Goal: Information Seeking & Learning: Learn about a topic

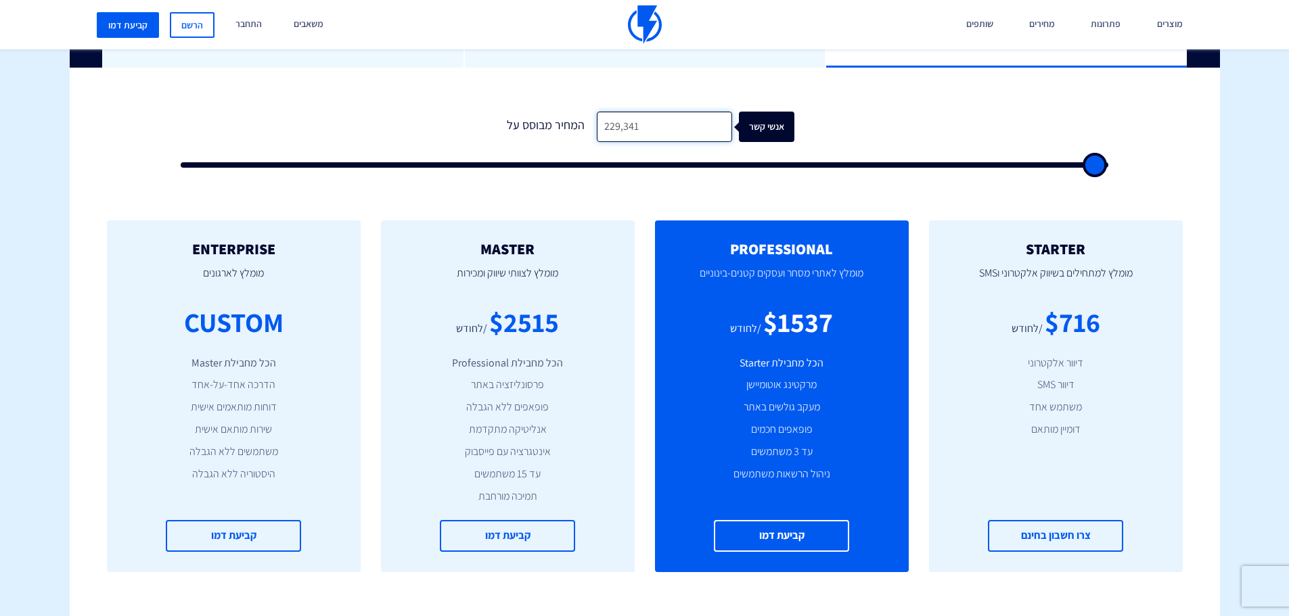
click at [606, 120] on input "229,341" at bounding box center [664, 127] width 135 height 30
type input "1"
type input "500"
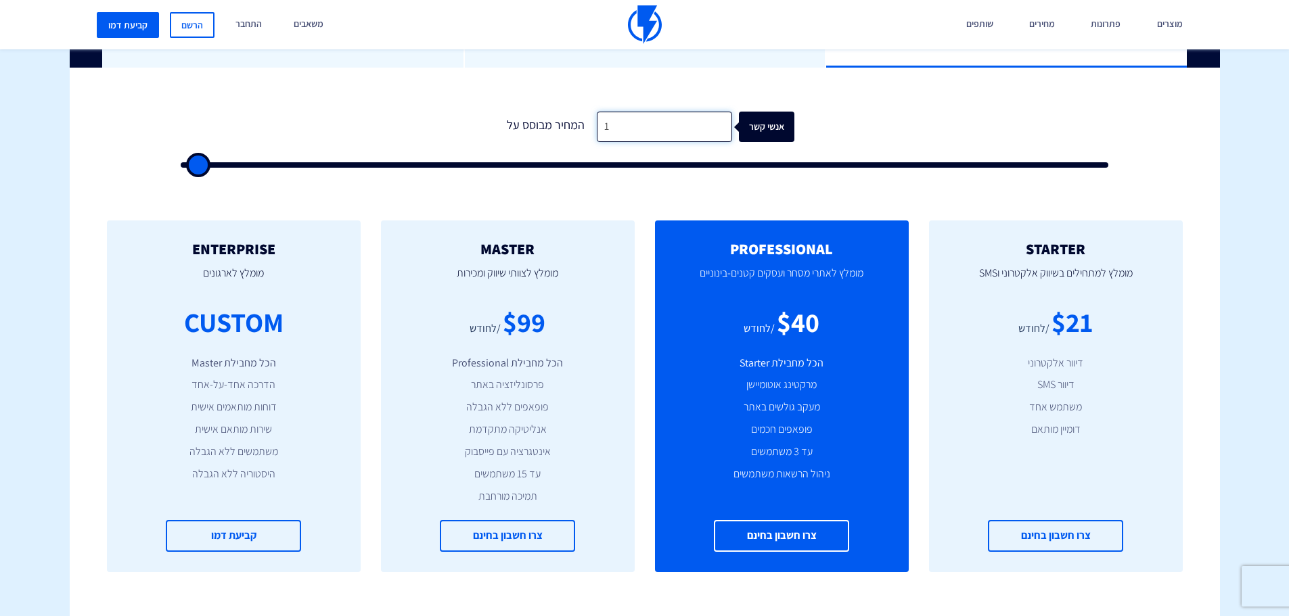
type input "10"
type input "500"
type input "107"
type input "500"
type input "1,072"
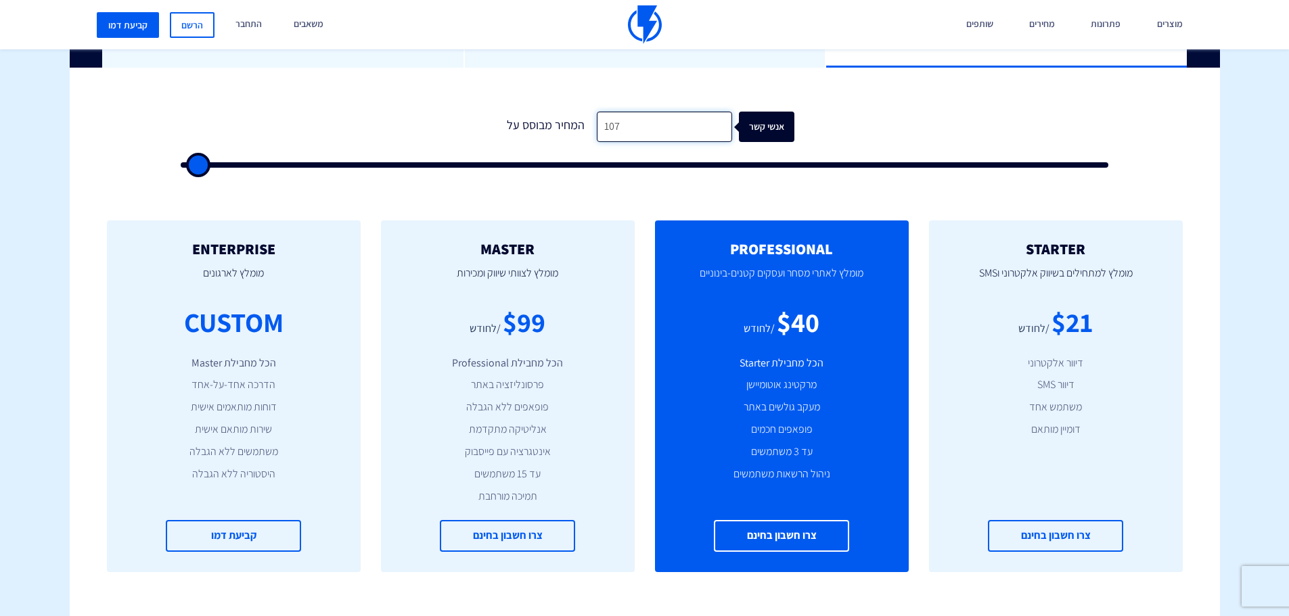
type input "1000"
type input "10,725"
type input "10500"
type input "107,256"
type input "100000"
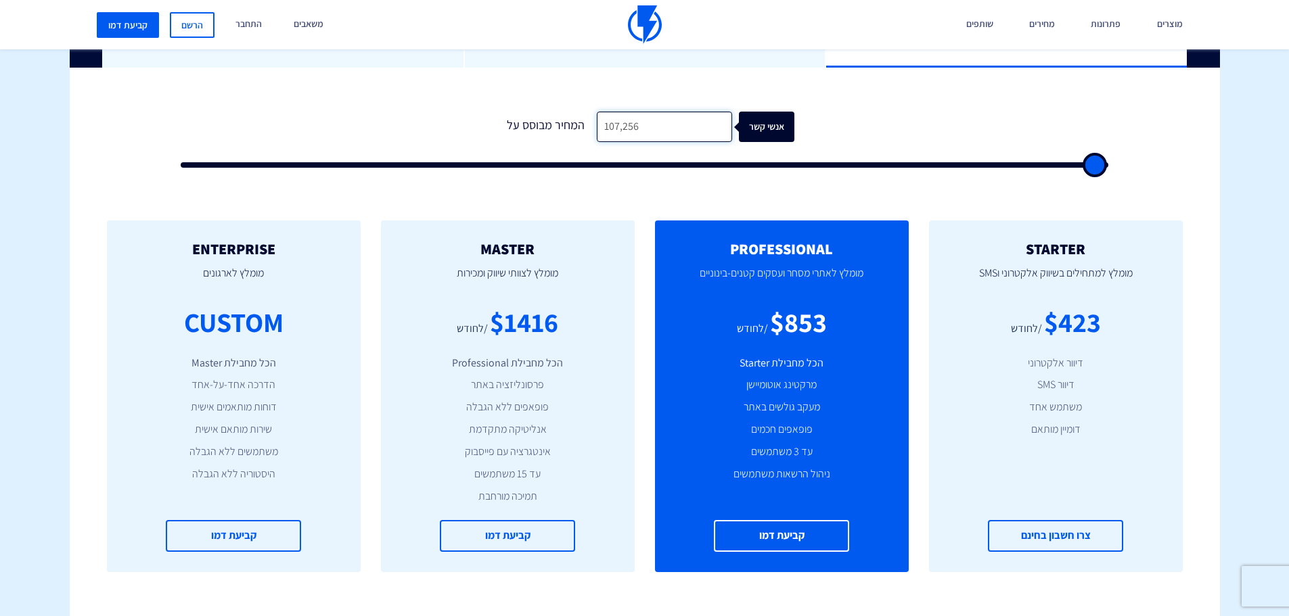
type input "107,256"
